Goal: Task Accomplishment & Management: Manage account settings

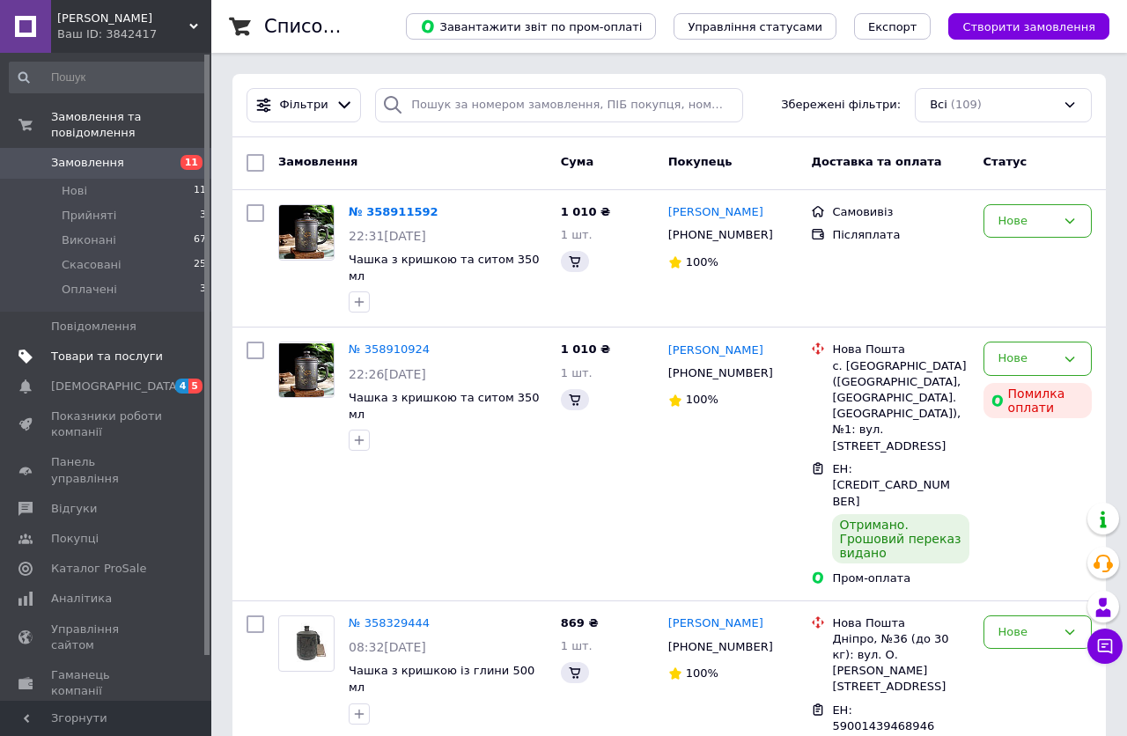
click at [105, 349] on span "Товари та послуги" at bounding box center [107, 357] width 112 height 16
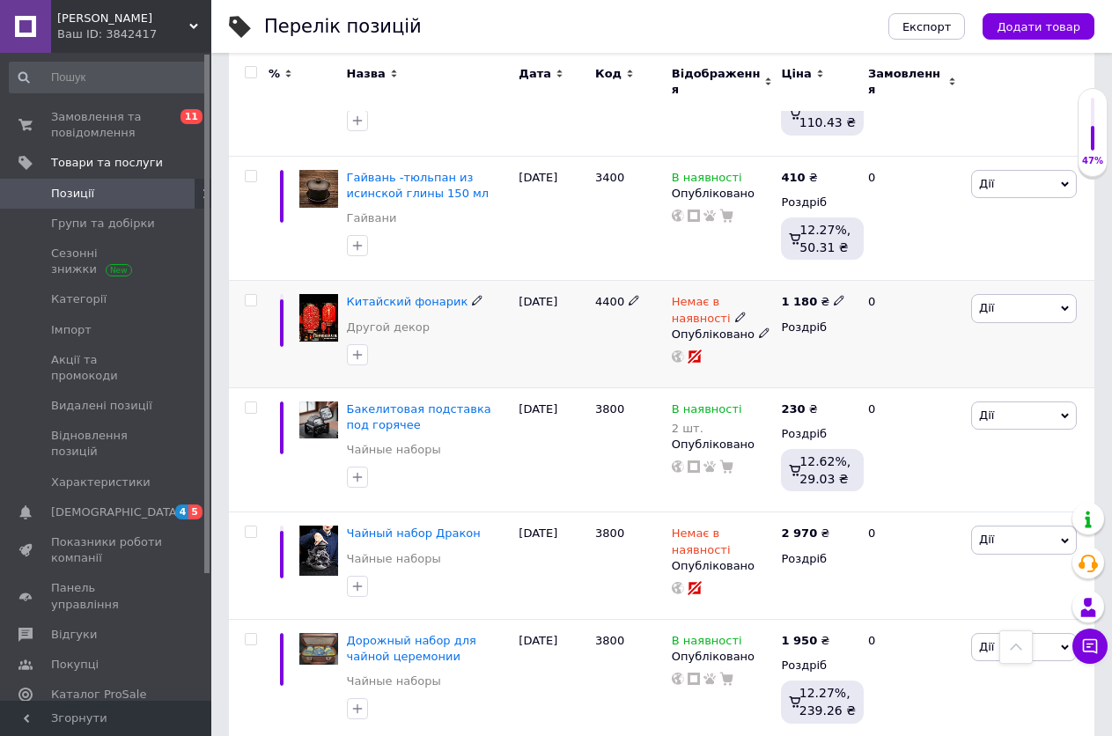
scroll to position [2131, 0]
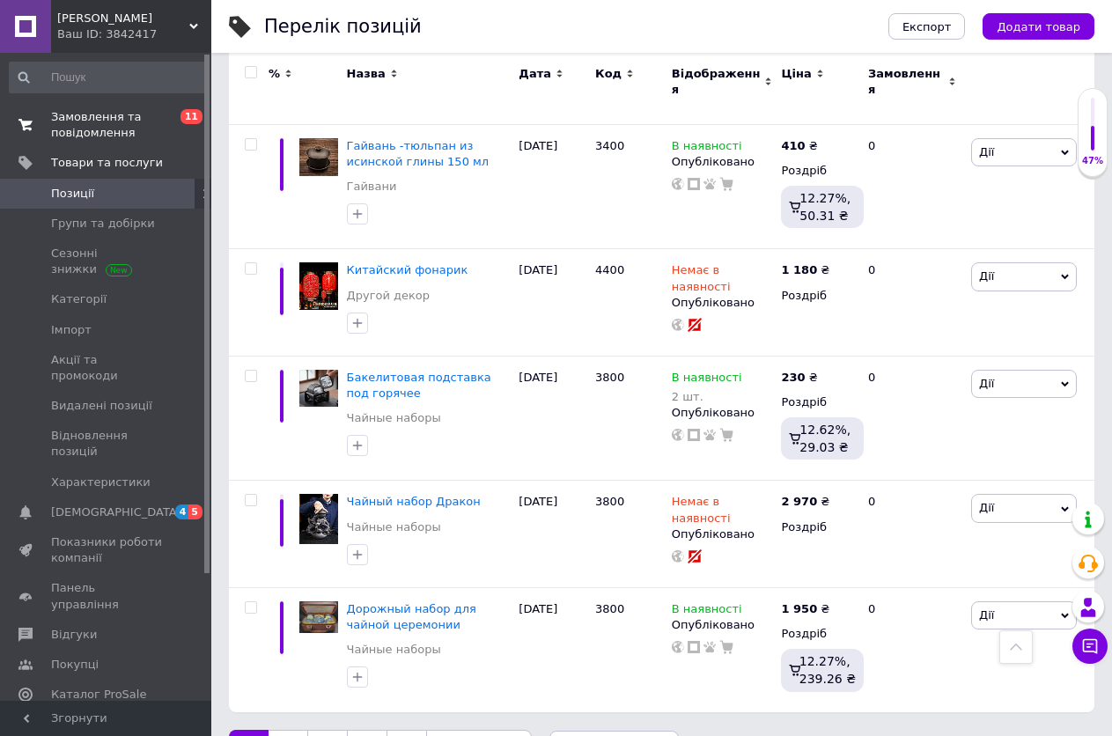
click at [96, 122] on span "Замовлення та повідомлення" at bounding box center [107, 125] width 112 height 32
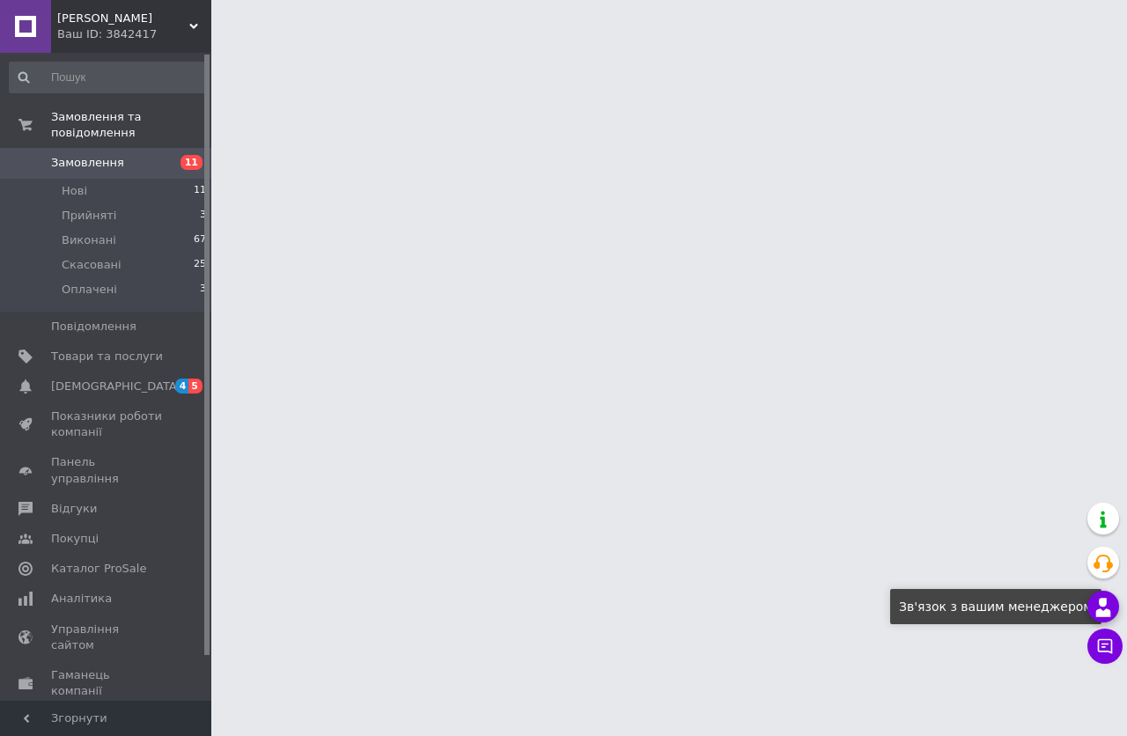
click at [1103, 607] on use at bounding box center [1103, 607] width 15 height 18
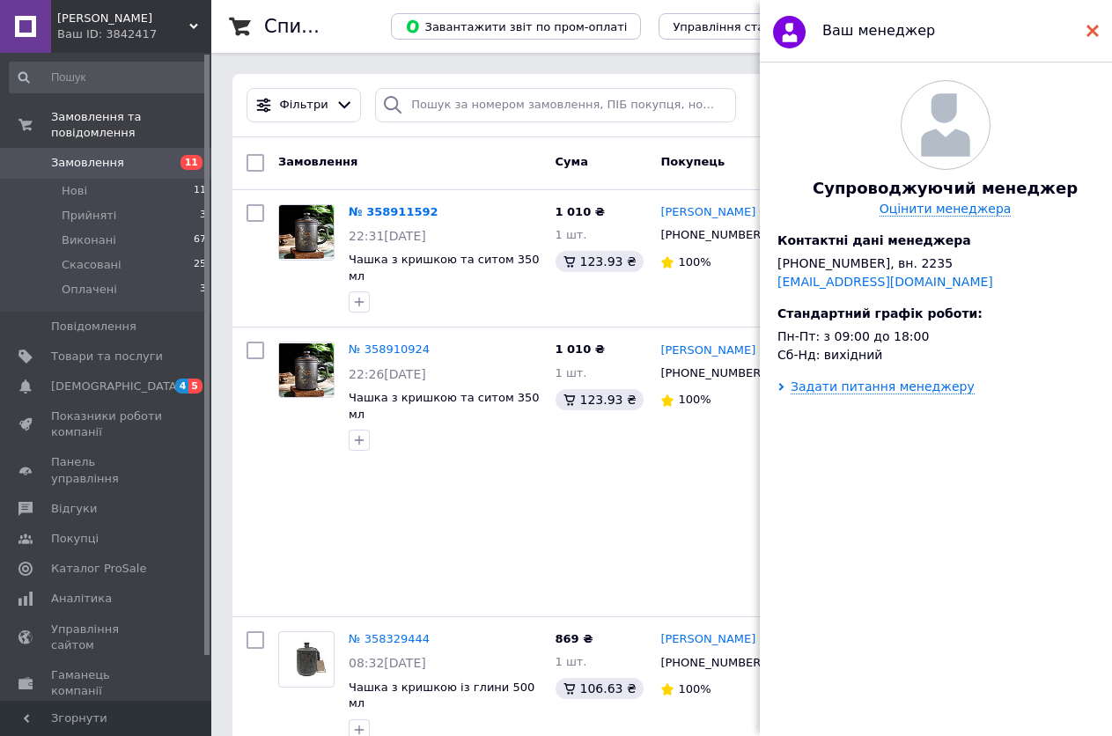
click at [1097, 32] on icon at bounding box center [1092, 31] width 12 height 12
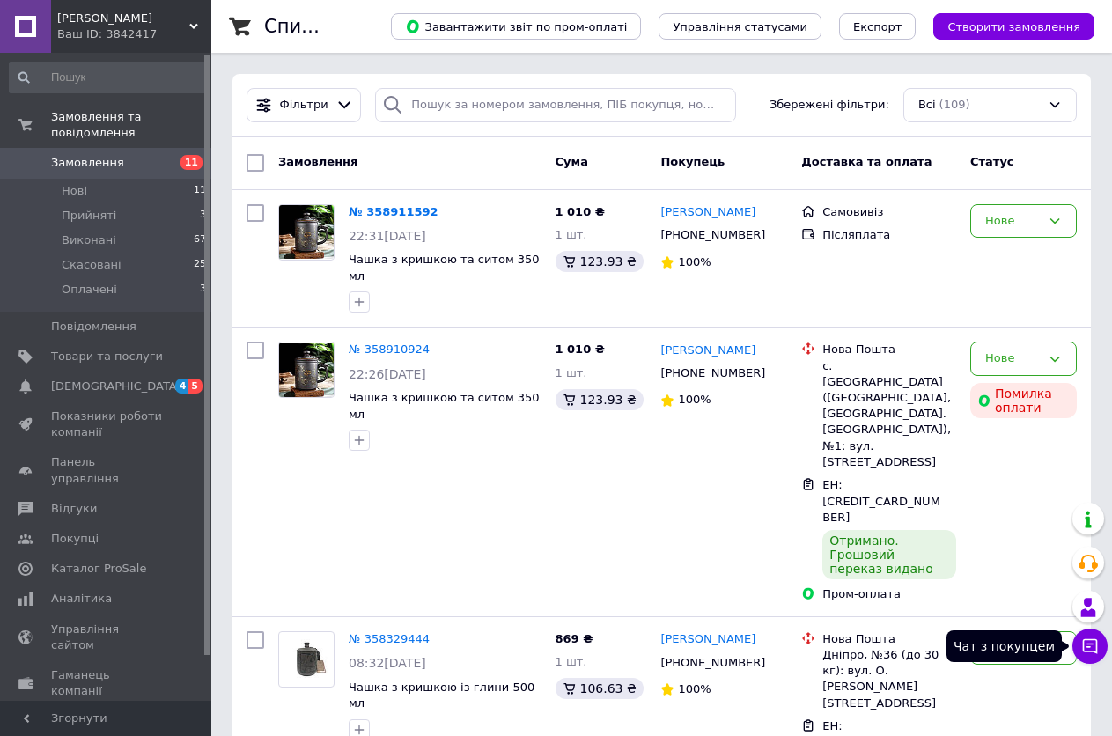
click at [1089, 652] on icon at bounding box center [1090, 646] width 18 height 18
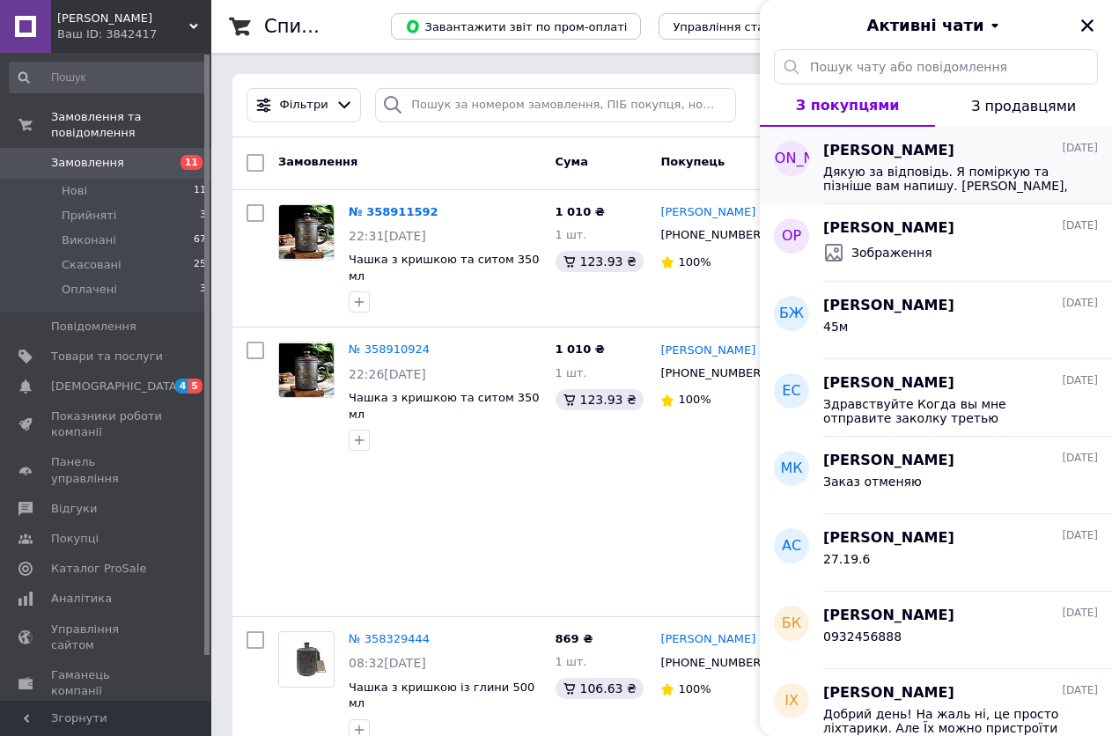
click at [937, 179] on span "Дякую за відповідь. Я поміркую та пізніше вам напишу. Або, якщо знайду щось, що…" at bounding box center [948, 179] width 250 height 28
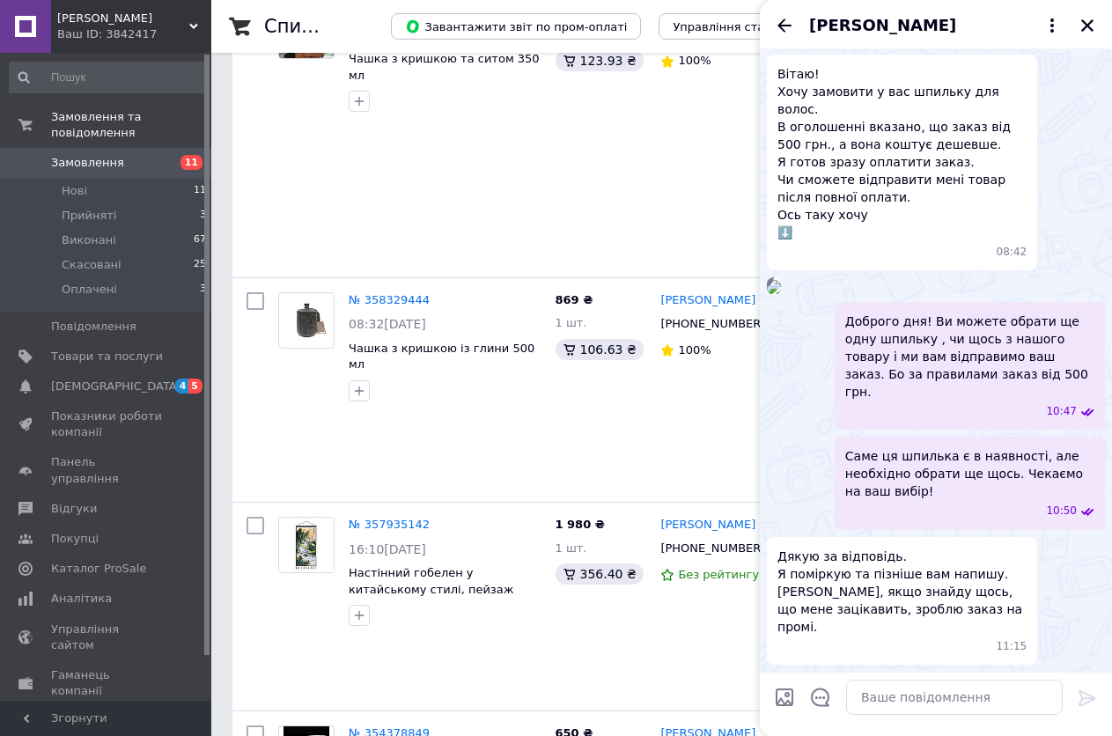
scroll to position [234, 0]
click at [1086, 21] on icon "Закрити" at bounding box center [1087, 26] width 16 height 16
